Goal: Task Accomplishment & Management: Complete application form

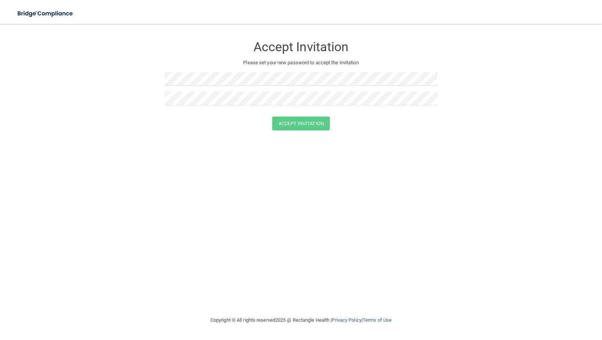
drag, startPoint x: 221, startPoint y: 71, endPoint x: 116, endPoint y: 73, distance: 105.5
click at [87, 73] on form "Accept Invitation Please set your new password to accept the invitation Accept …" at bounding box center [301, 85] width 572 height 108
click at [131, 78] on form "Accept Invitation Please set your new password to accept the invitation Accept …" at bounding box center [301, 85] width 572 height 108
click at [314, 126] on button "Accept Invitation" at bounding box center [301, 124] width 58 height 14
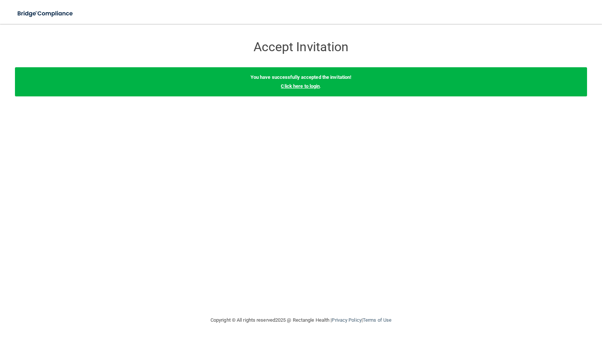
click at [315, 87] on link "Click here to login" at bounding box center [300, 86] width 39 height 6
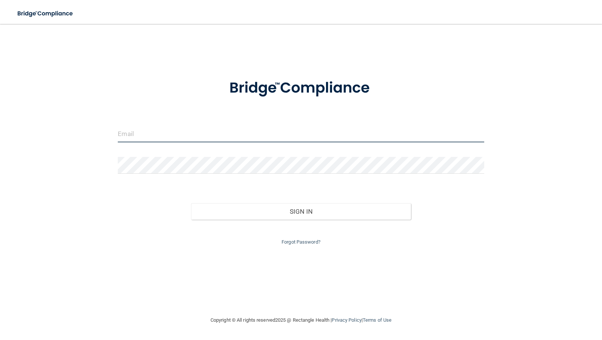
click at [230, 136] on input "email" at bounding box center [301, 134] width 366 height 17
type input "[PERSON_NAME][EMAIL_ADDRESS][PERSON_NAME][DOMAIN_NAME]"
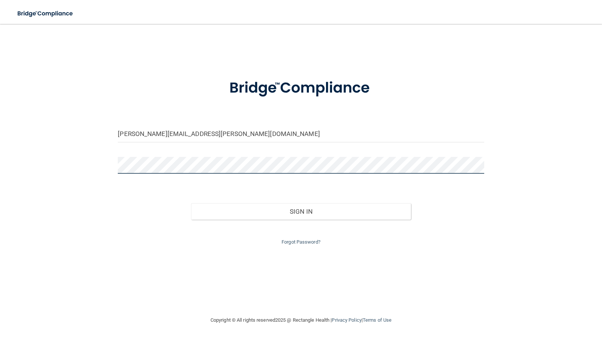
click at [191, 204] on button "Sign In" at bounding box center [301, 212] width 220 height 16
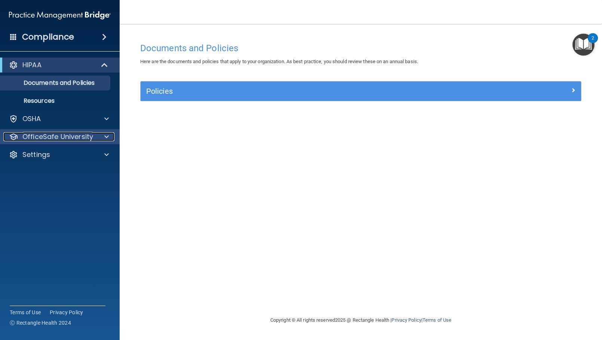
click at [42, 136] on p "OfficeSafe University" at bounding box center [57, 136] width 71 height 9
